Goal: Task Accomplishment & Management: Manage account settings

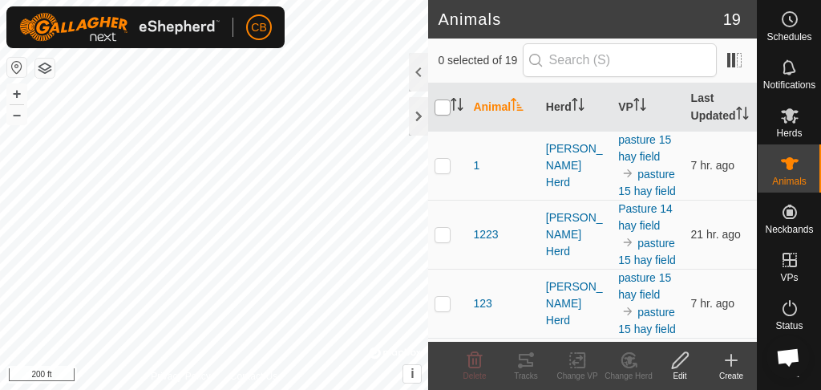
click at [446, 111] on input "checkbox" at bounding box center [442, 107] width 16 height 16
checkbox input "true"
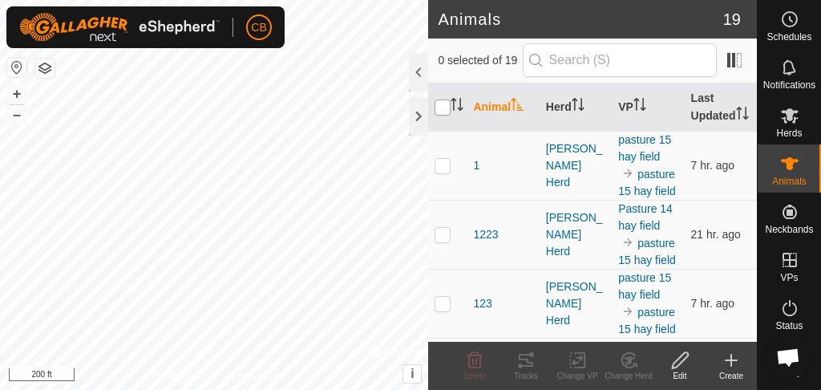
checkbox input "true"
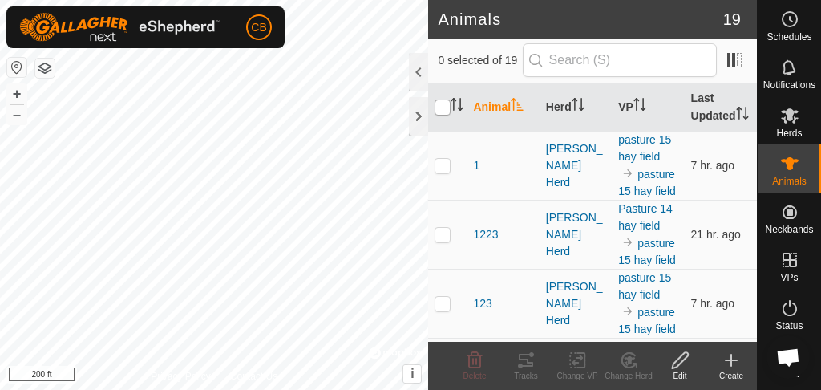
checkbox input "true"
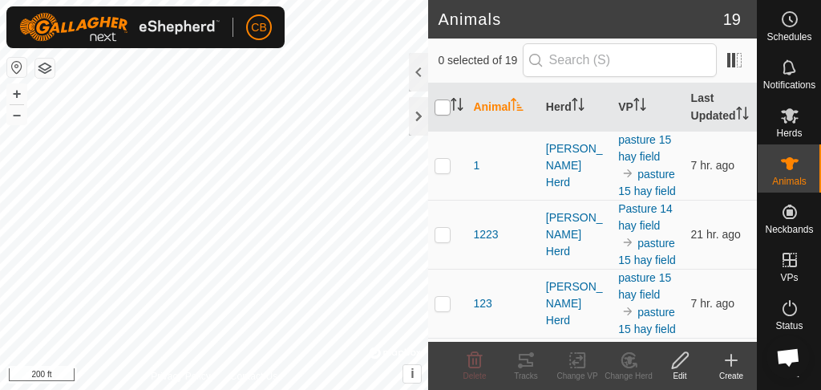
checkbox input "true"
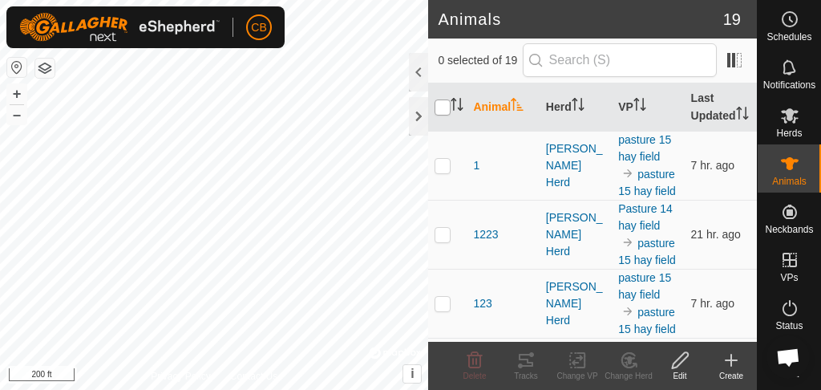
checkbox input "true"
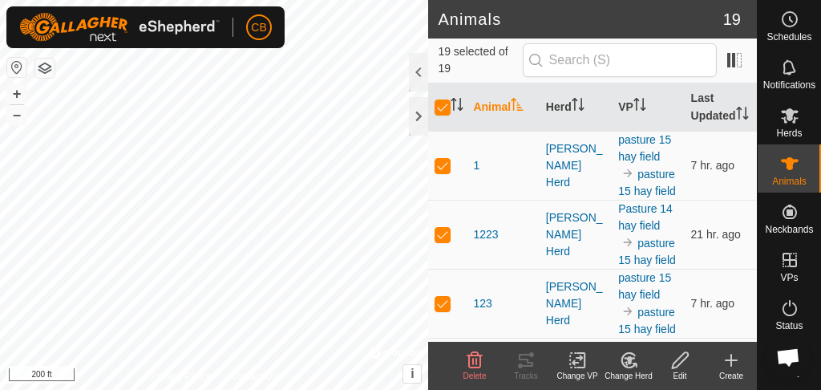
click at [732, 370] on div "Create" at bounding box center [730, 375] width 51 height 12
click at [574, 369] on div "Change VP" at bounding box center [576, 375] width 51 height 12
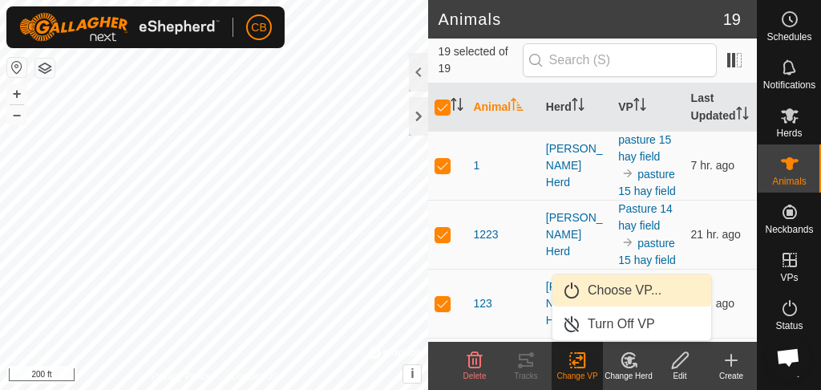
click at [627, 289] on link "Choose VP..." at bounding box center [631, 290] width 159 height 32
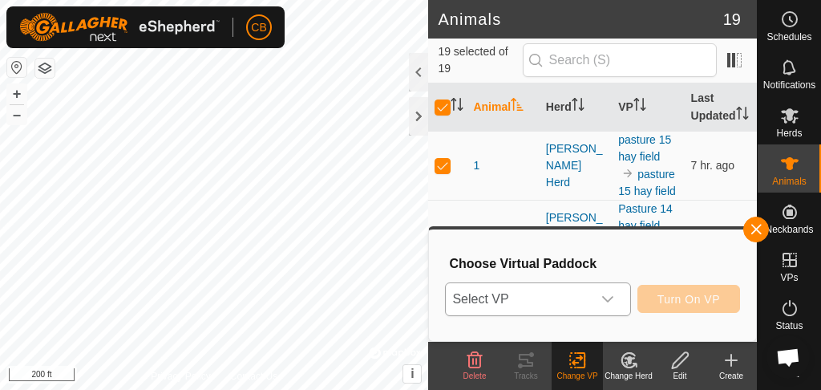
click at [614, 294] on icon "dropdown trigger" at bounding box center [607, 299] width 13 height 13
click at [441, 112] on input "checkbox" at bounding box center [442, 107] width 16 height 16
checkbox input "false"
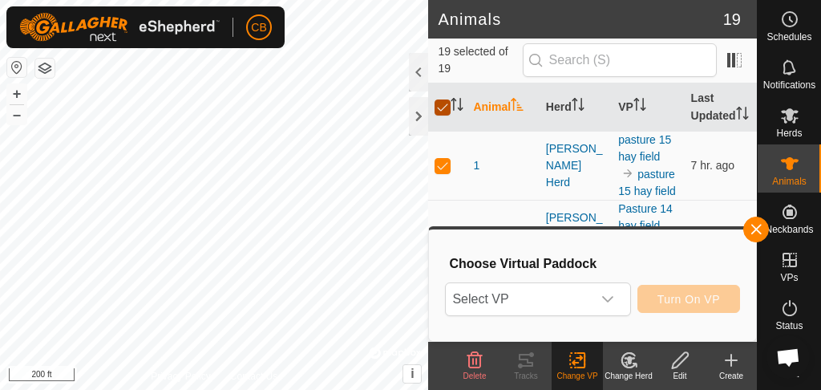
checkbox input "false"
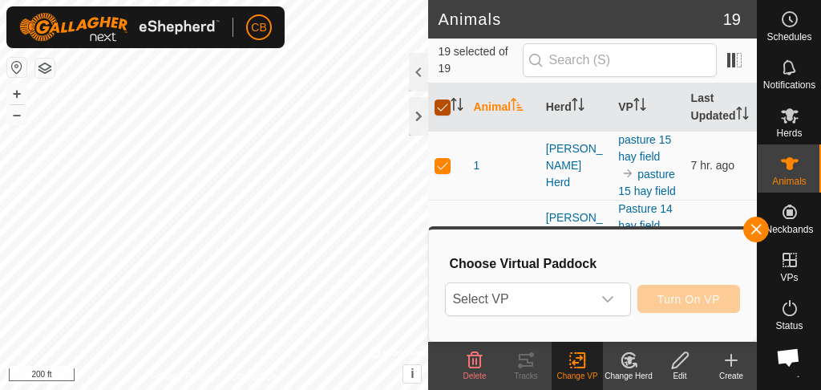
checkbox input "false"
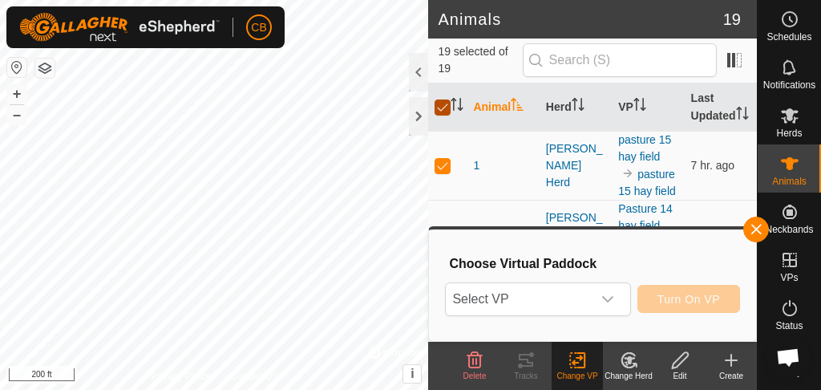
checkbox input "false"
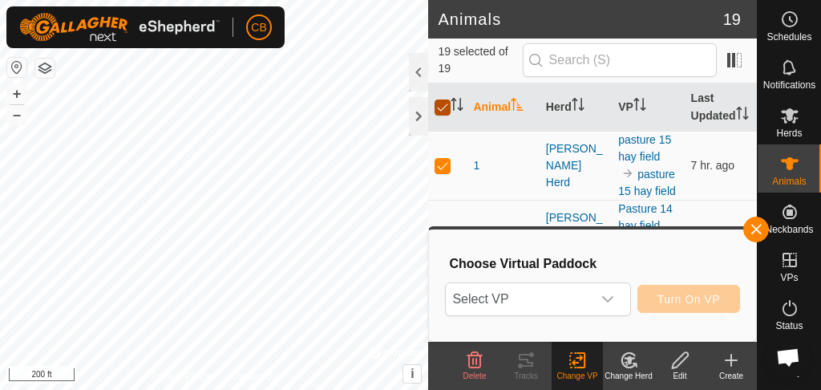
checkbox input "false"
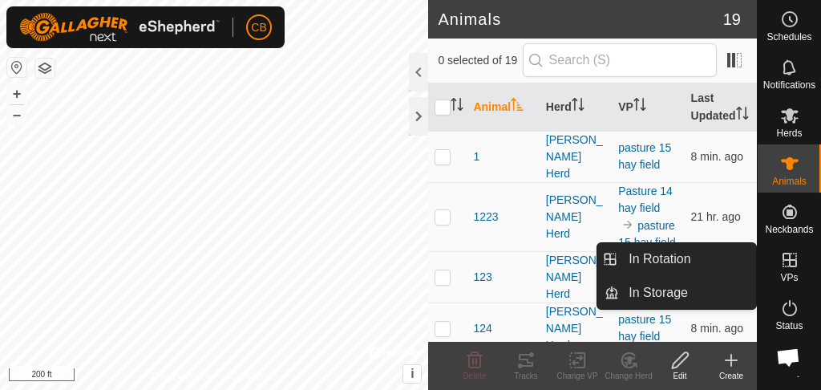
click at [802, 261] on div "VPs" at bounding box center [788, 264] width 63 height 48
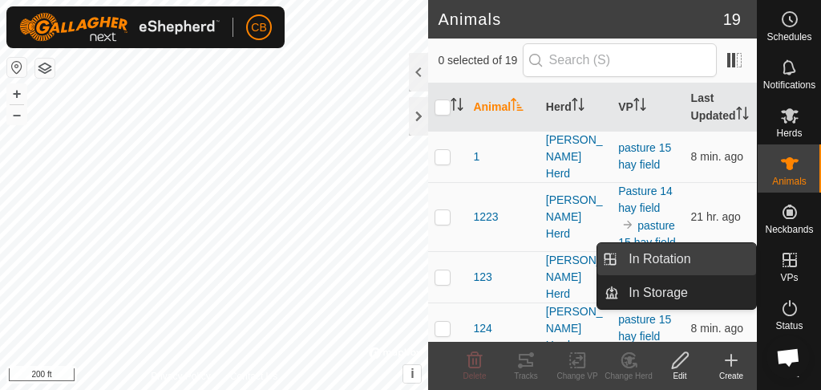
click at [691, 262] on link "In Rotation" at bounding box center [687, 259] width 137 height 32
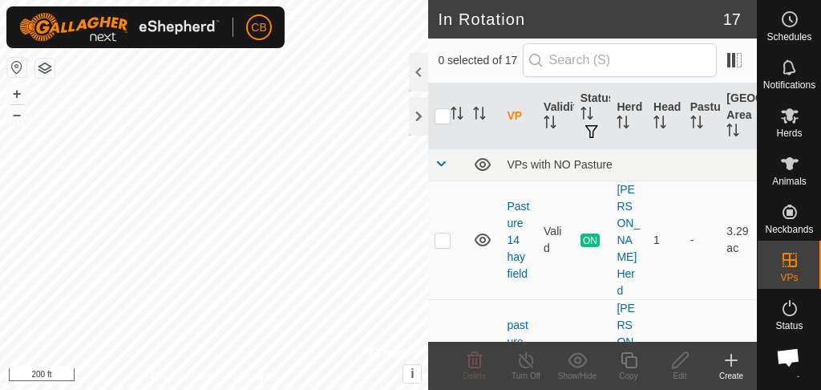
click at [736, 374] on div "Create" at bounding box center [730, 375] width 51 height 12
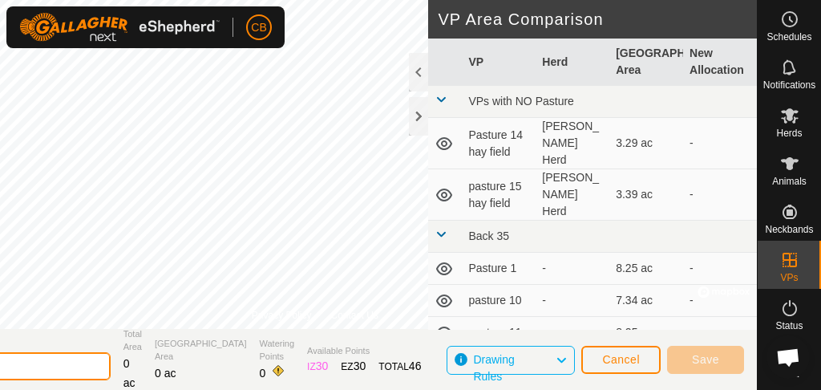
drag, startPoint x: 151, startPoint y: 365, endPoint x: 0, endPoint y: 333, distance: 155.0
click at [0, 333] on section "Virtual Paddock 2025-09-11 123907 Total Area 0 ac Grazing Area 0 ac Watering Po…" at bounding box center [314, 359] width 883 height 61
type input "pasture hay field 16"
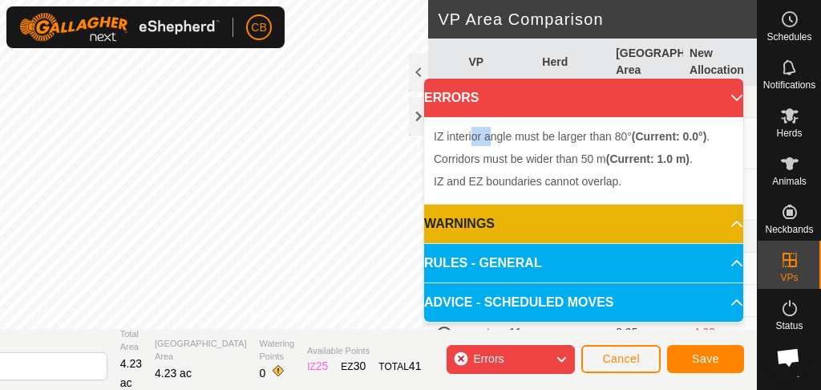
drag, startPoint x: 490, startPoint y: 123, endPoint x: 473, endPoint y: 143, distance: 25.6
click at [473, 143] on div "IZ interior angle must be larger than 80° (Current: 0.0°) . Corridors must be w…" at bounding box center [583, 160] width 319 height 87
click at [604, 354] on span "Cancel" at bounding box center [621, 358] width 38 height 13
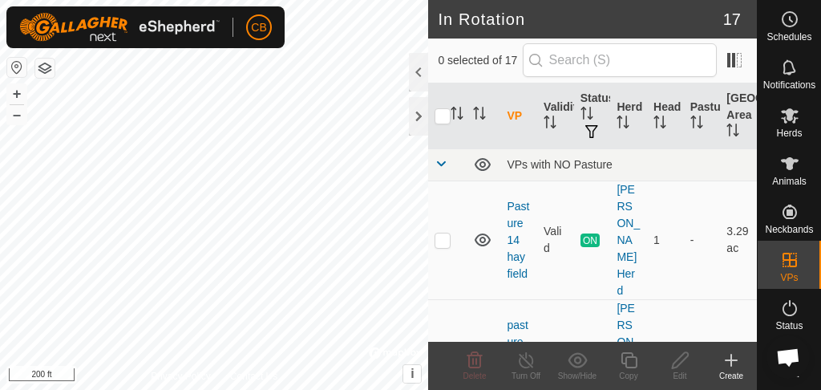
click at [727, 360] on icon at bounding box center [730, 360] width 11 height 0
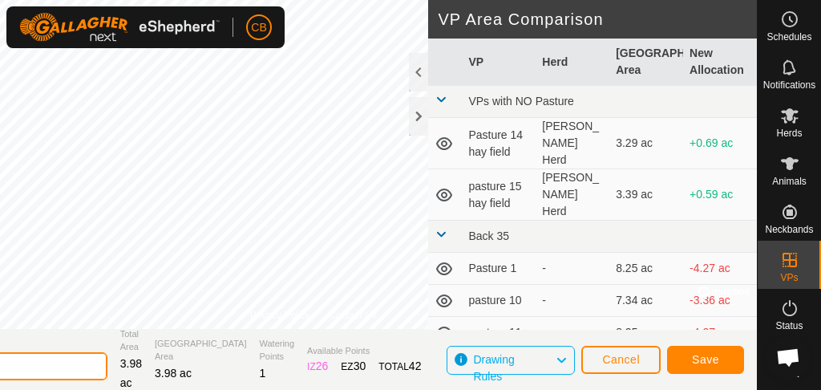
drag, startPoint x: 110, startPoint y: 365, endPoint x: 0, endPoint y: 353, distance: 110.5
type input "pasture hay field 16"
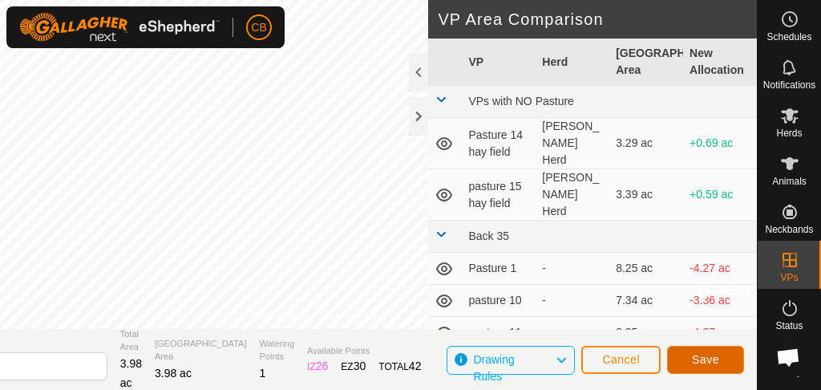
click at [697, 360] on span "Save" at bounding box center [705, 359] width 27 height 13
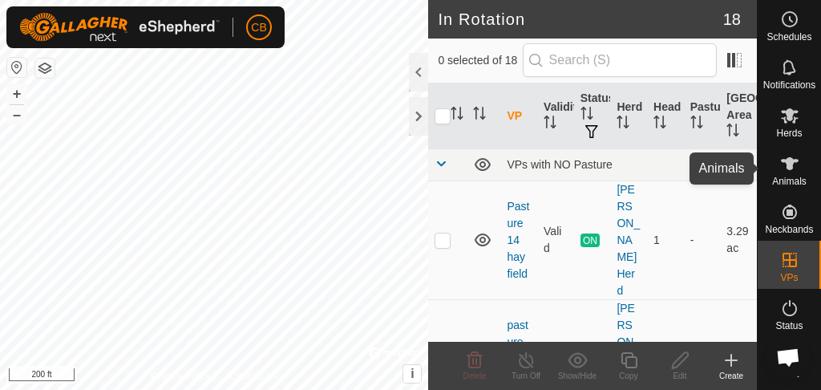
click at [793, 171] on icon at bounding box center [789, 163] width 19 height 19
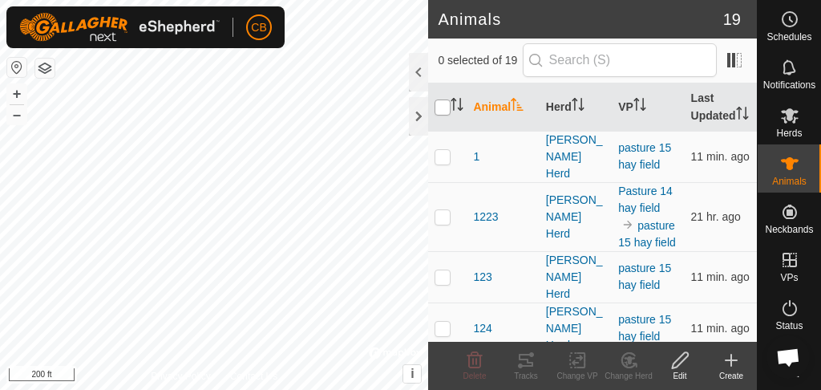
click at [446, 115] on input "checkbox" at bounding box center [442, 107] width 16 height 16
checkbox input "true"
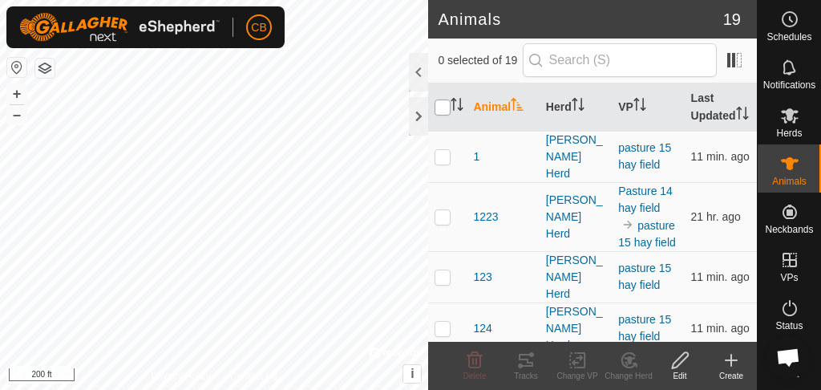
checkbox input "true"
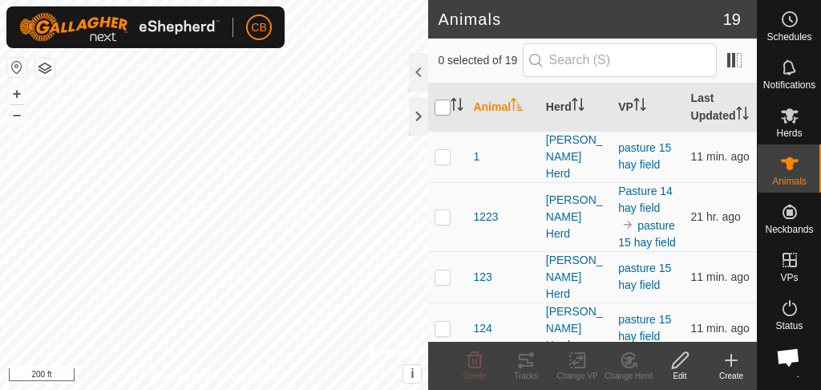
checkbox input "true"
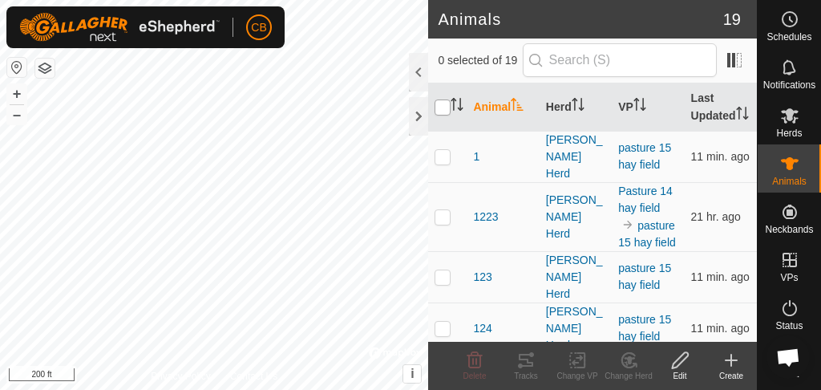
checkbox input "true"
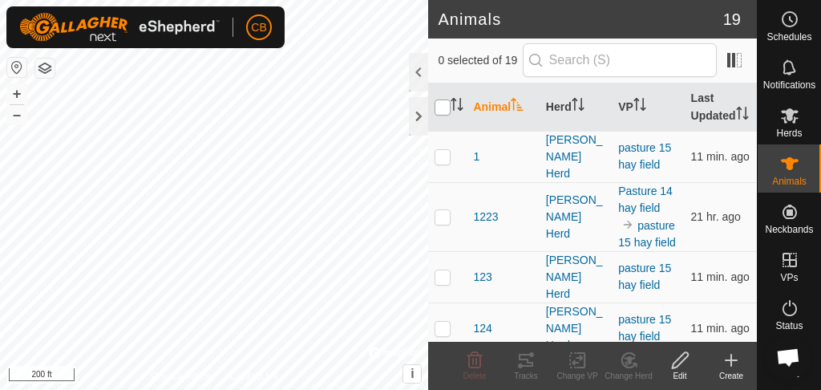
checkbox input "true"
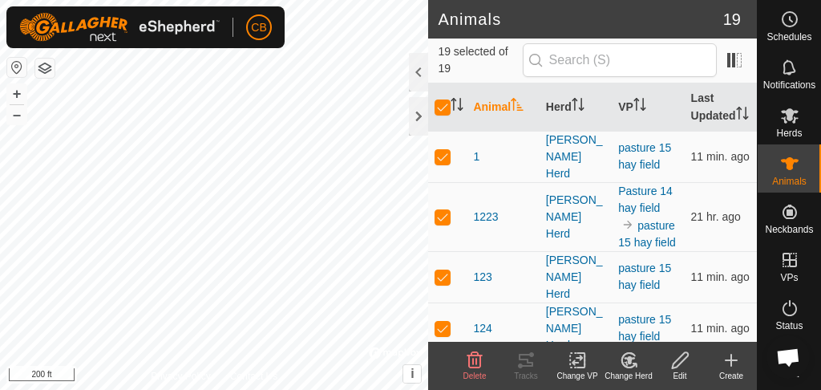
click at [573, 373] on div "Change VP" at bounding box center [576, 375] width 51 height 12
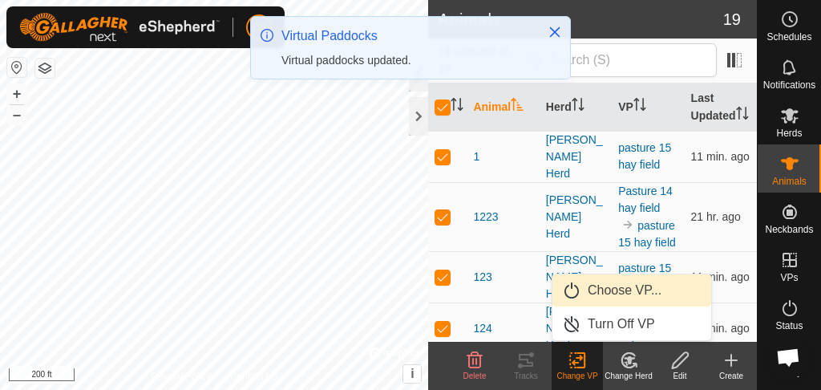
click at [620, 288] on link "Choose VP..." at bounding box center [631, 290] width 159 height 32
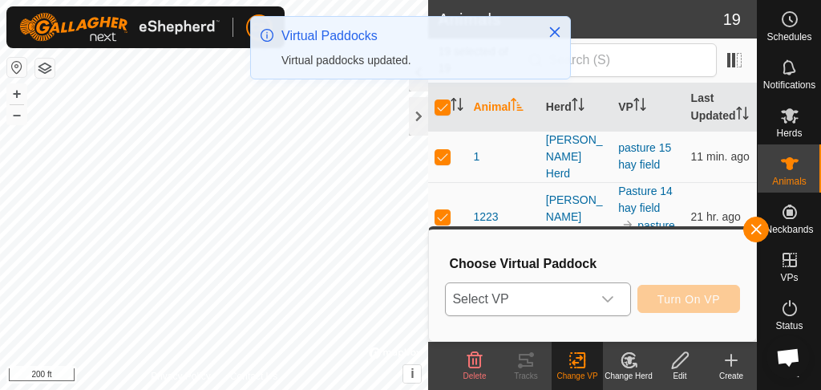
click at [614, 295] on icon "dropdown trigger" at bounding box center [607, 299] width 13 height 13
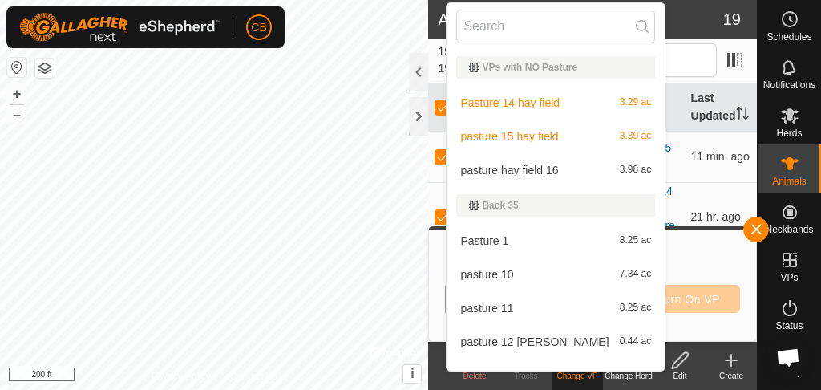
click at [565, 163] on li "pasture hay field 16 3.98 ac" at bounding box center [555, 170] width 218 height 32
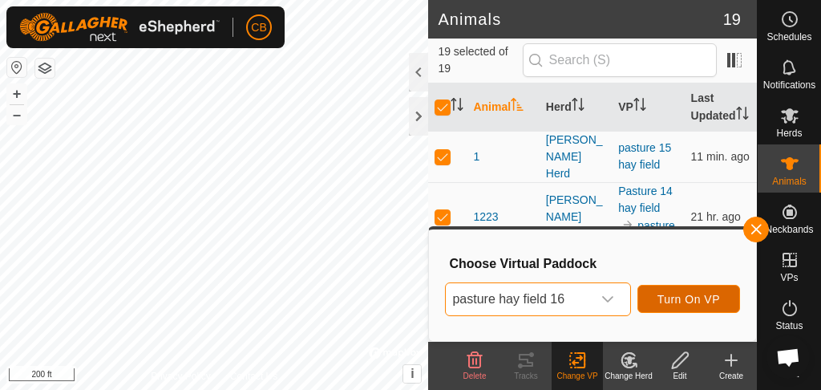
click at [677, 307] on button "Turn On VP" at bounding box center [688, 299] width 103 height 28
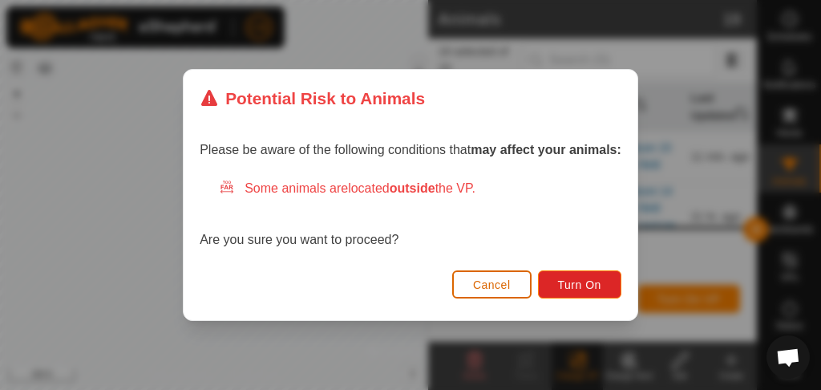
click at [515, 273] on button "Cancel" at bounding box center [491, 284] width 79 height 28
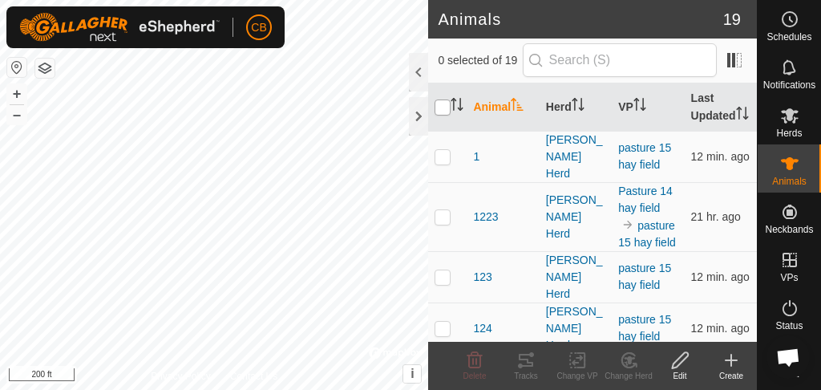
click at [443, 112] on input "checkbox" at bounding box center [442, 107] width 16 height 16
checkbox input "true"
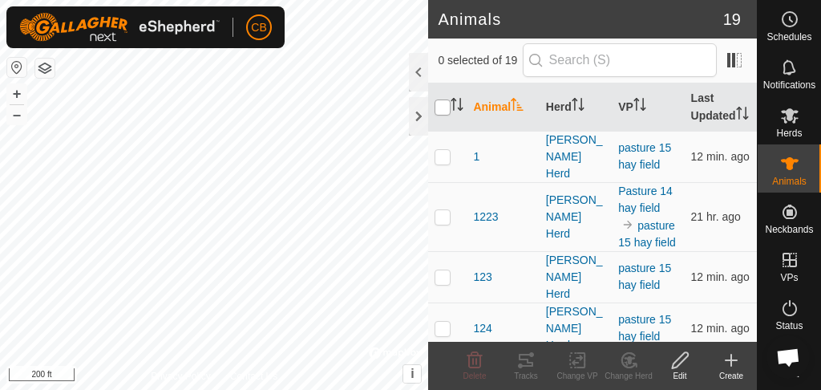
checkbox input "true"
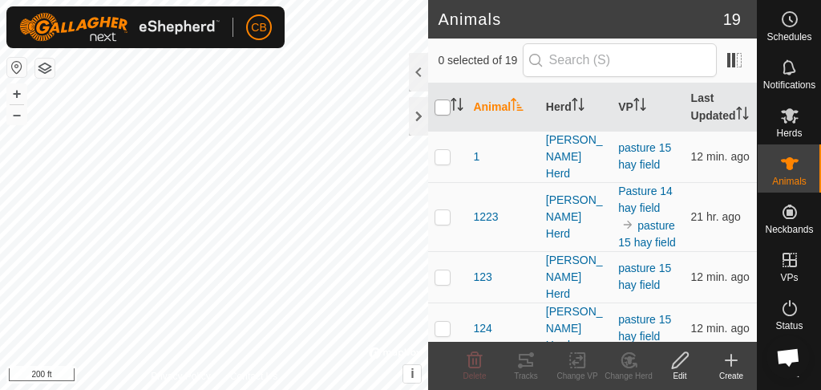
checkbox input "true"
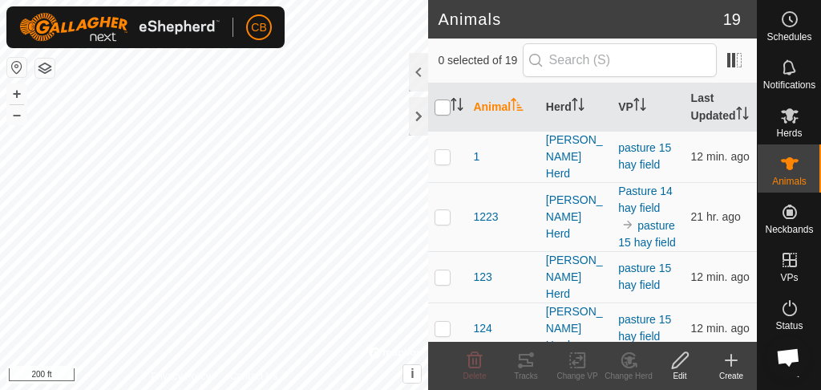
checkbox input "true"
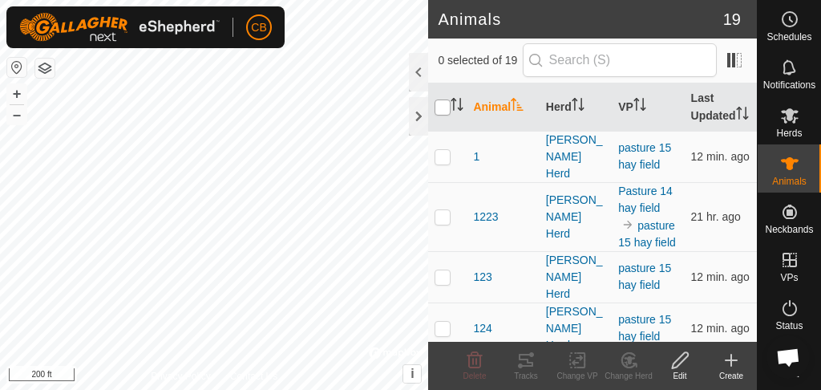
checkbox input "true"
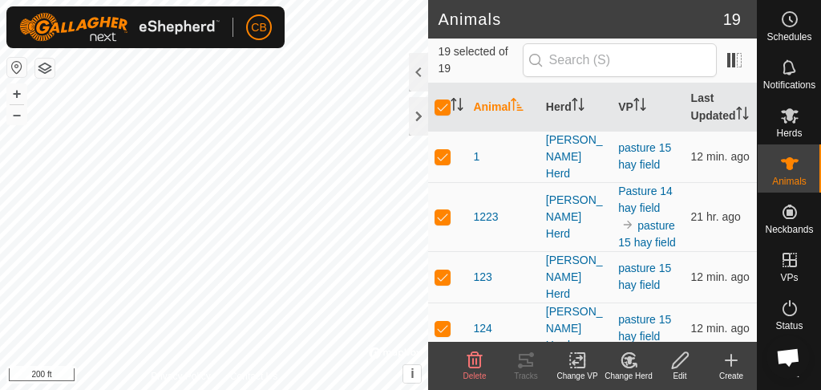
click at [582, 355] on icon at bounding box center [577, 359] width 20 height 19
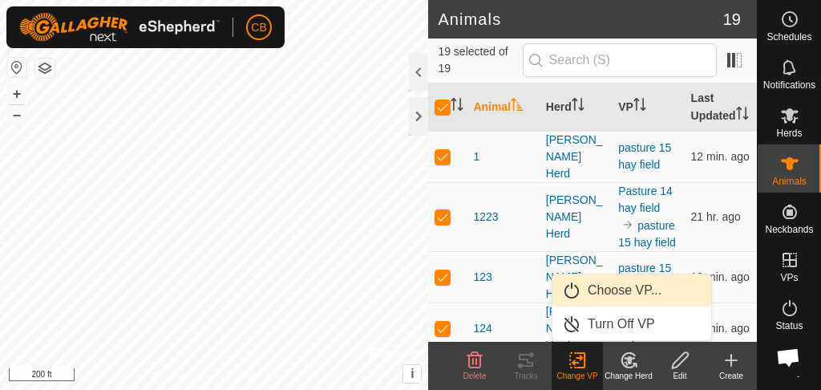
click at [609, 294] on link "Choose VP..." at bounding box center [631, 290] width 159 height 32
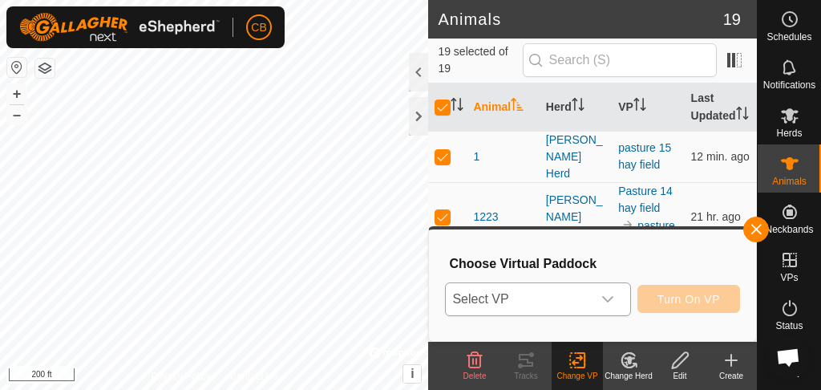
click at [611, 295] on icon "dropdown trigger" at bounding box center [607, 299] width 13 height 13
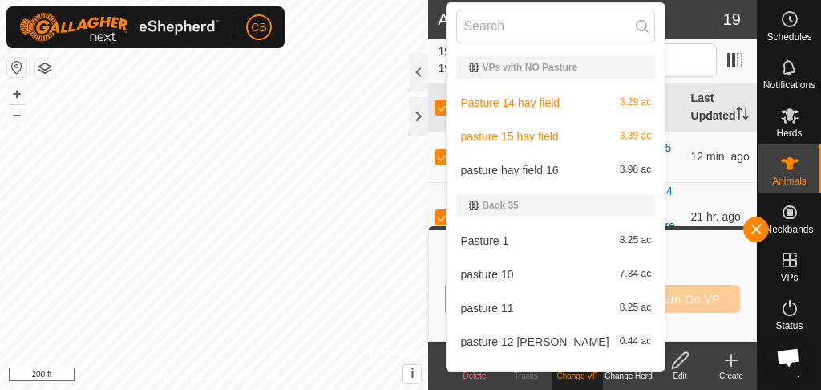
click at [547, 165] on li "pasture hay field 16 3.98 ac" at bounding box center [555, 170] width 218 height 32
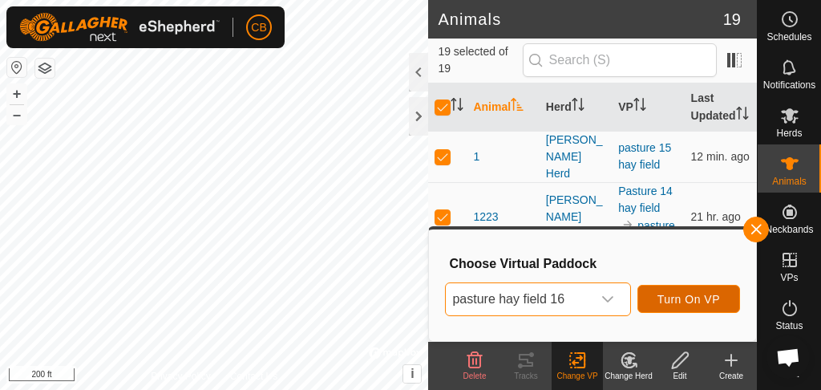
click at [713, 305] on button "Turn On VP" at bounding box center [688, 299] width 103 height 28
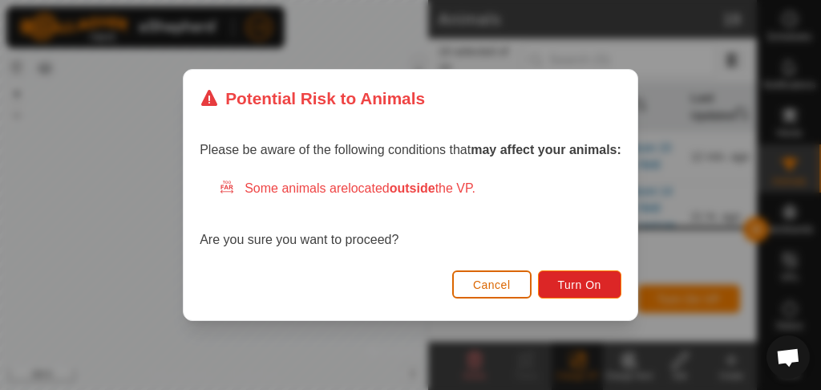
click at [473, 289] on button "Cancel" at bounding box center [491, 284] width 79 height 28
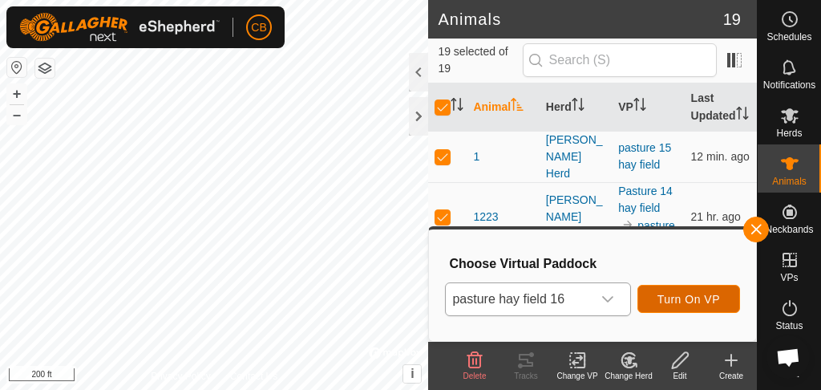
click at [709, 307] on button "Turn On VP" at bounding box center [688, 299] width 103 height 28
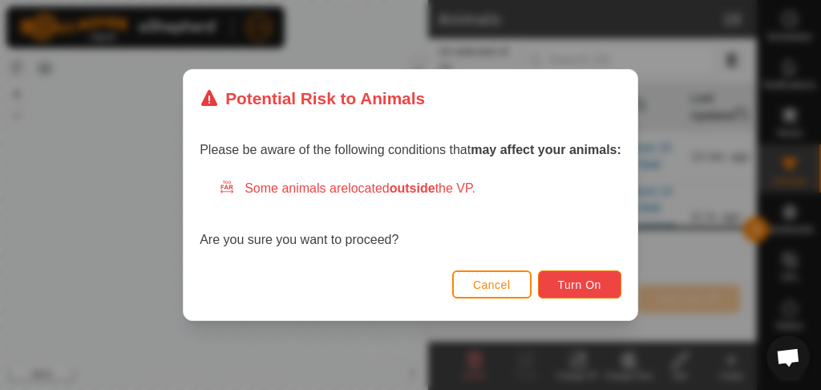
click at [565, 287] on span "Turn On" at bounding box center [579, 284] width 43 height 13
